Goal: Information Seeking & Learning: Learn about a topic

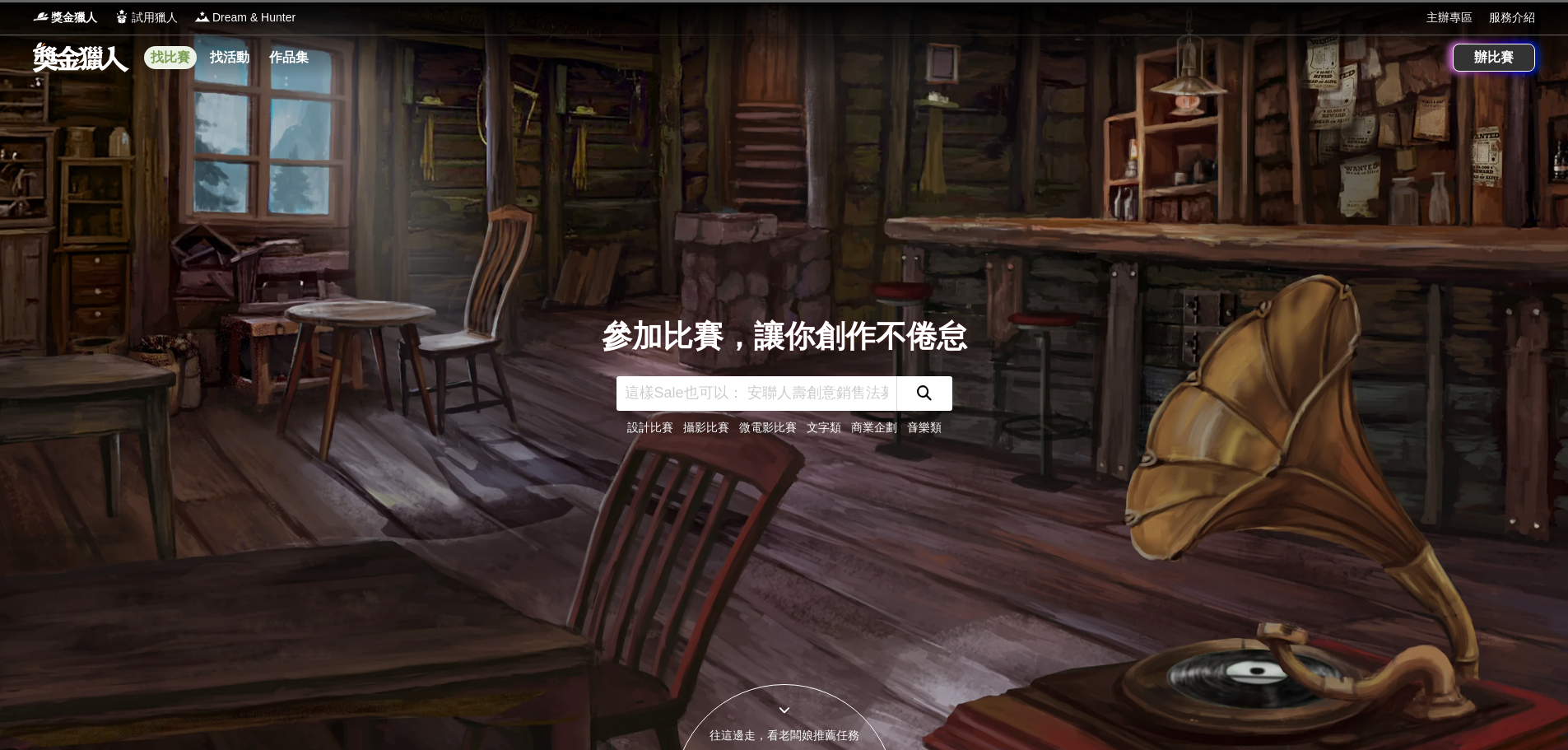
click at [182, 54] on link "找比賽" at bounding box center [170, 57] width 53 height 23
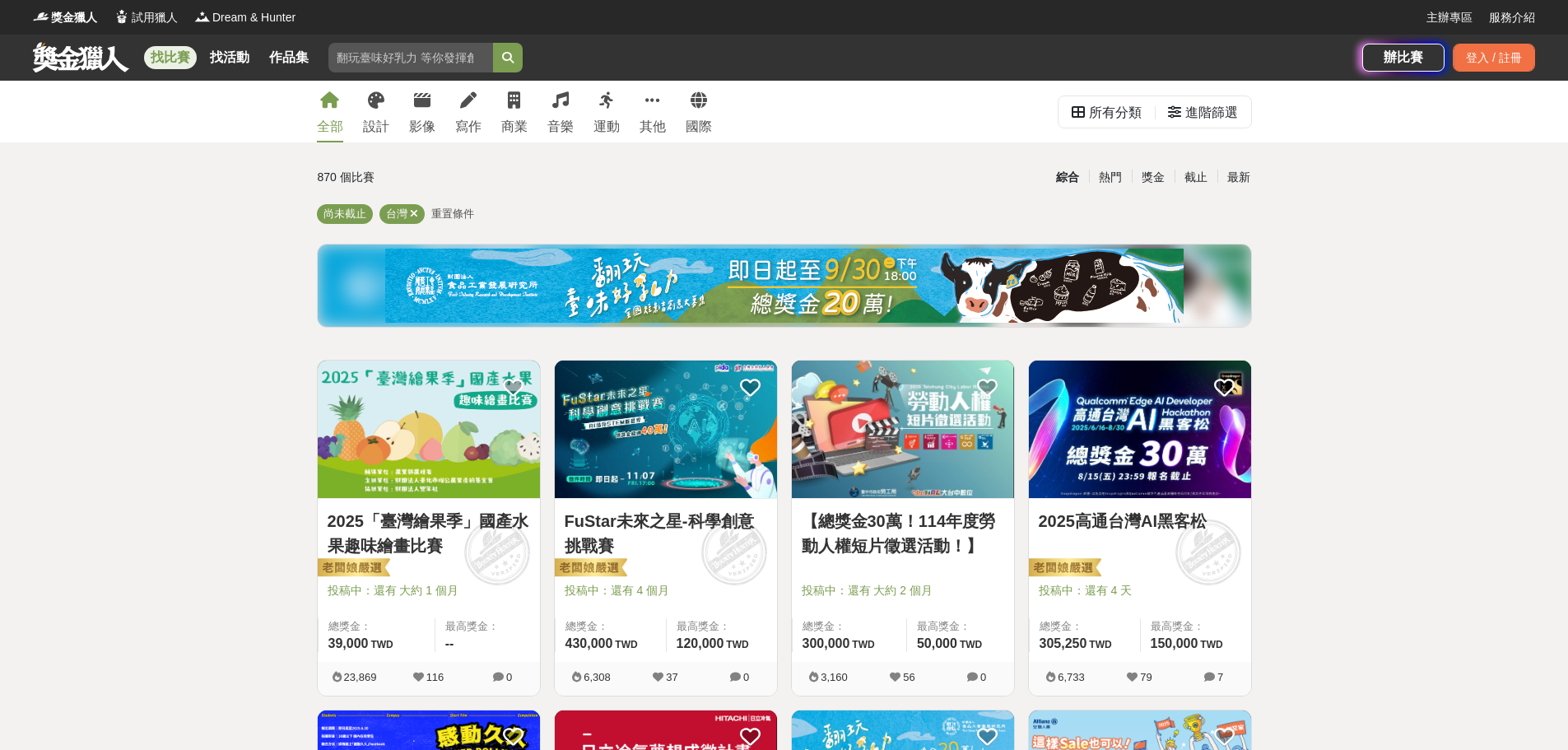
click at [452, 534] on link "2025「臺灣繪果季」國產水果趣味繪畫比賽" at bounding box center [429, 533] width 202 height 49
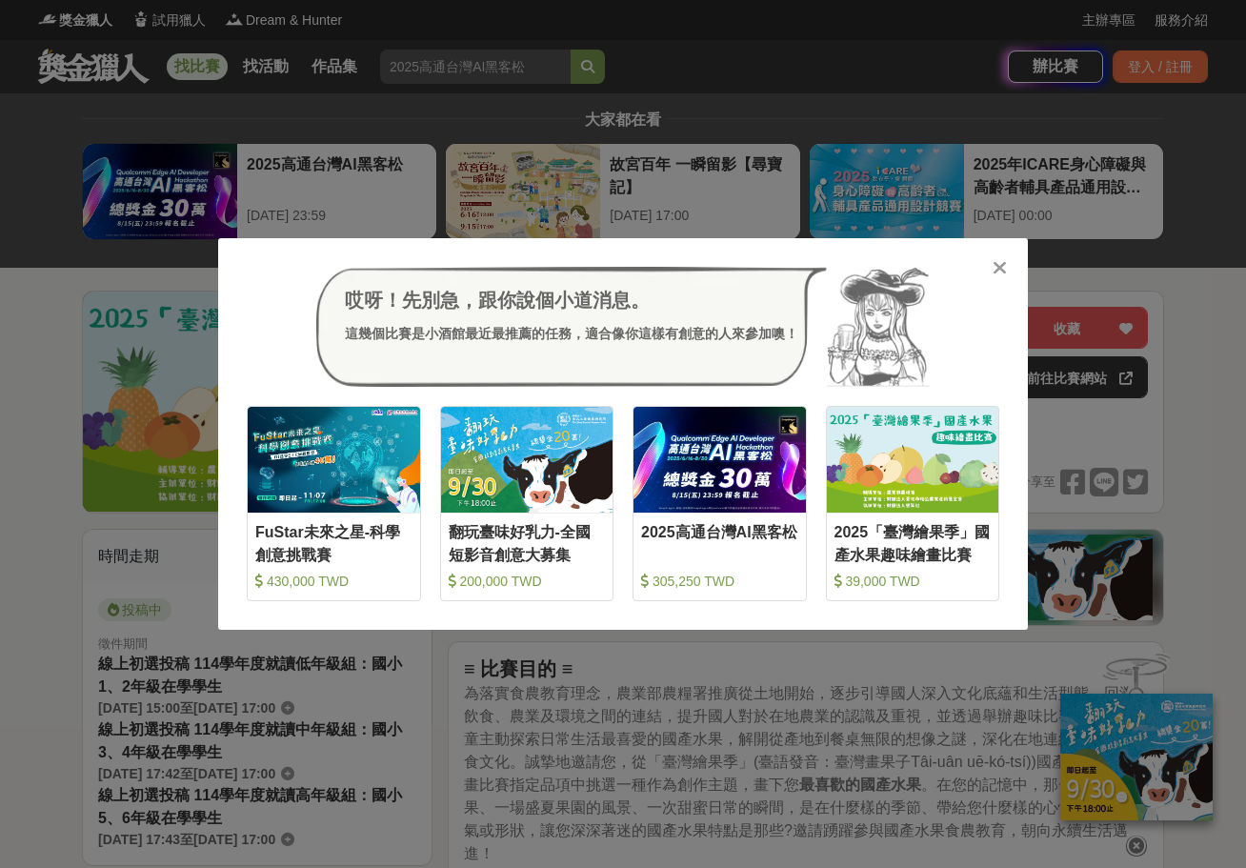
click at [993, 276] on icon at bounding box center [999, 267] width 14 height 19
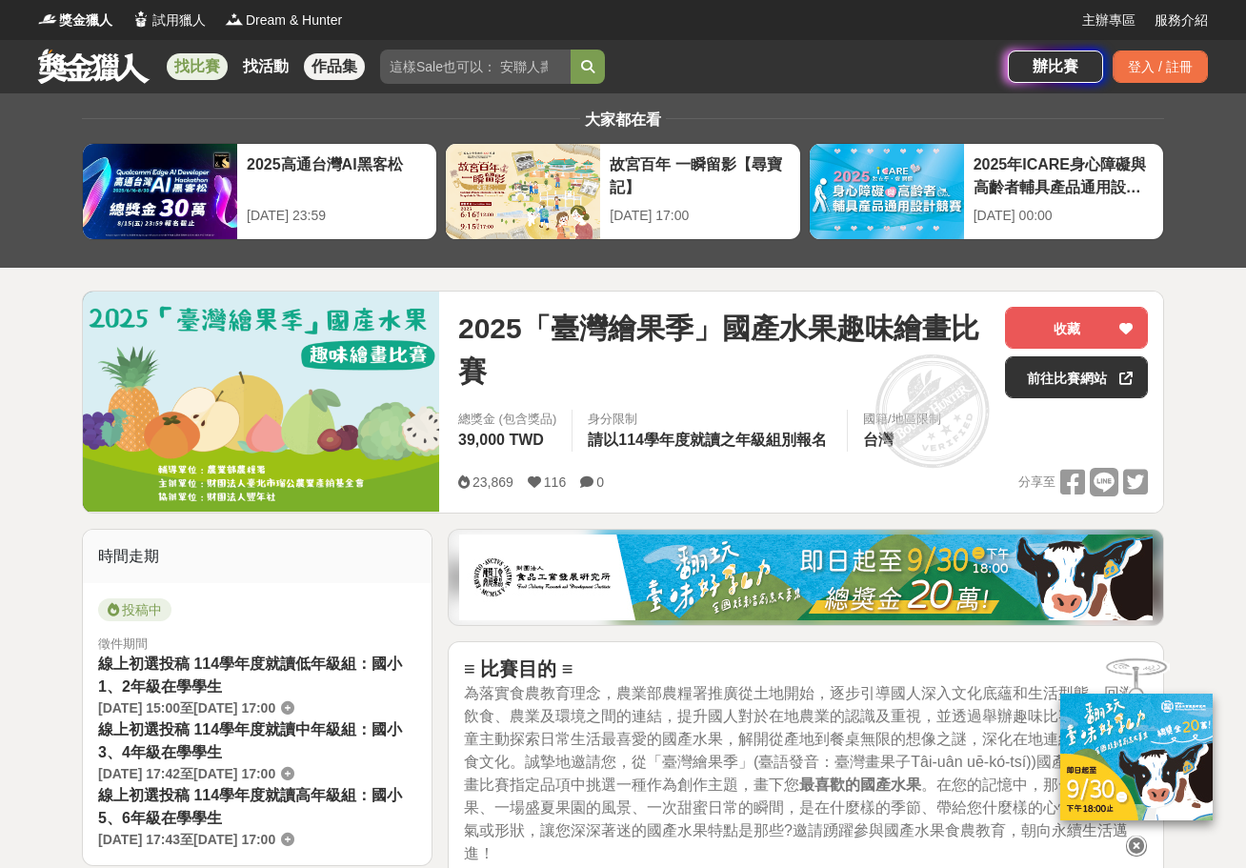
click at [309, 70] on link "作品集" at bounding box center [334, 66] width 61 height 27
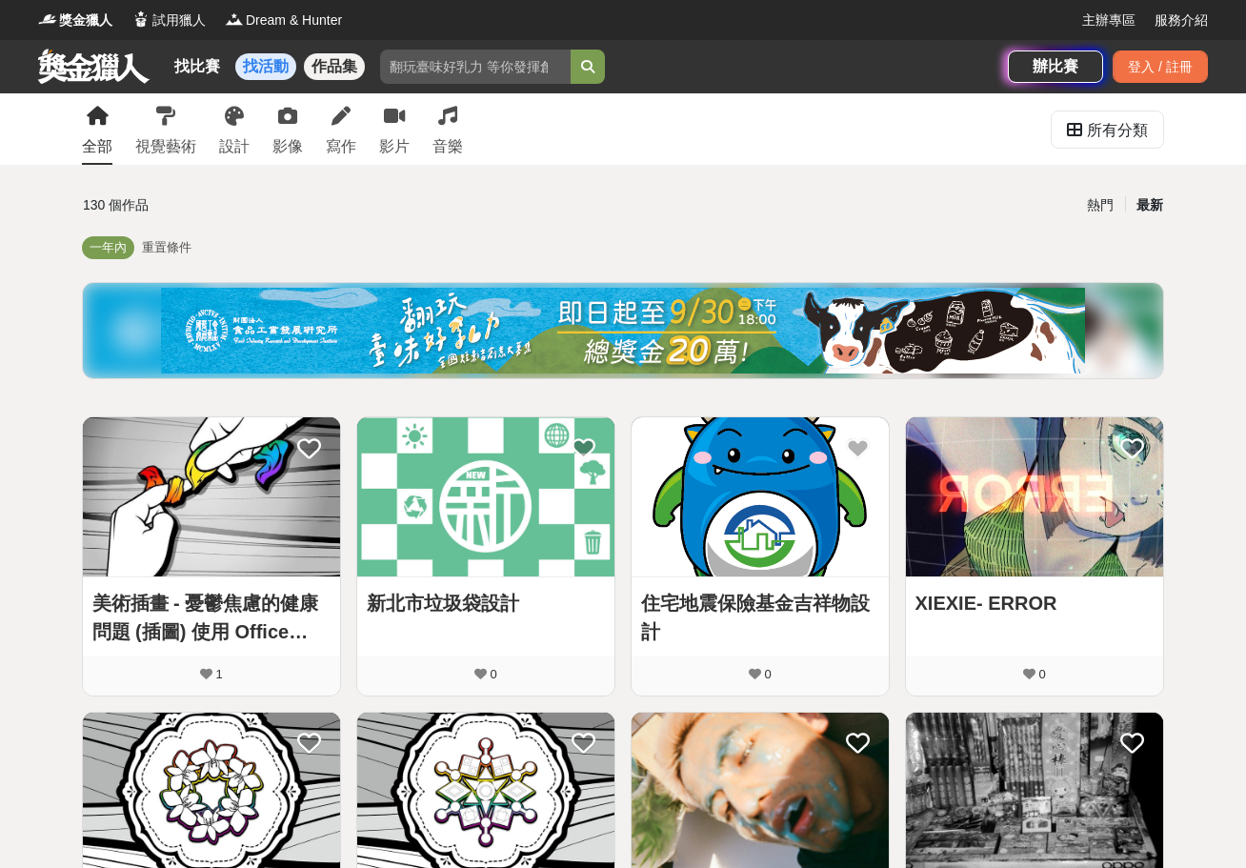
click at [247, 61] on link "找活動" at bounding box center [265, 66] width 61 height 27
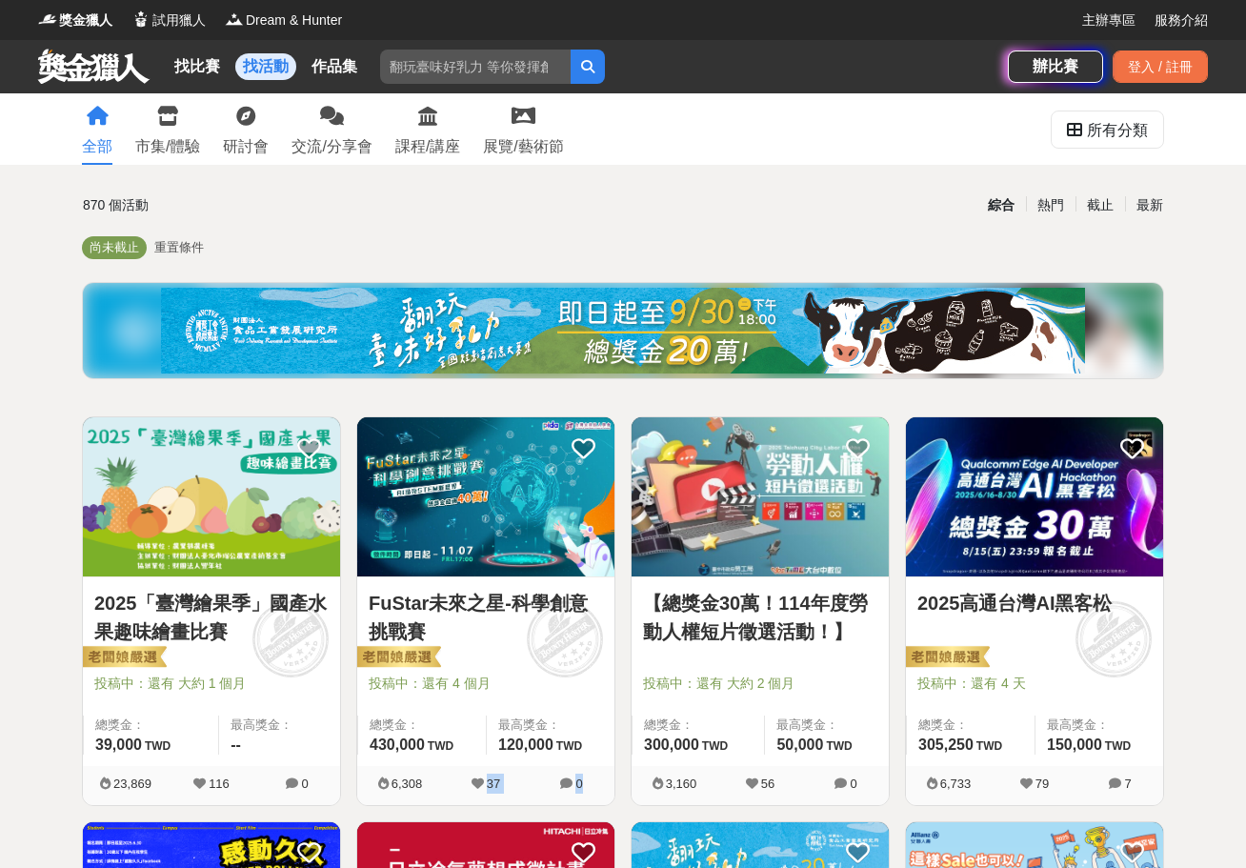
drag, startPoint x: 487, startPoint y: 779, endPoint x: 596, endPoint y: 785, distance: 109.7
click at [596, 785] on div "6,308 37 0" at bounding box center [485, 785] width 257 height 39
click at [596, 785] on span "0" at bounding box center [572, 783] width 86 height 20
